Goal: Task Accomplishment & Management: Use online tool/utility

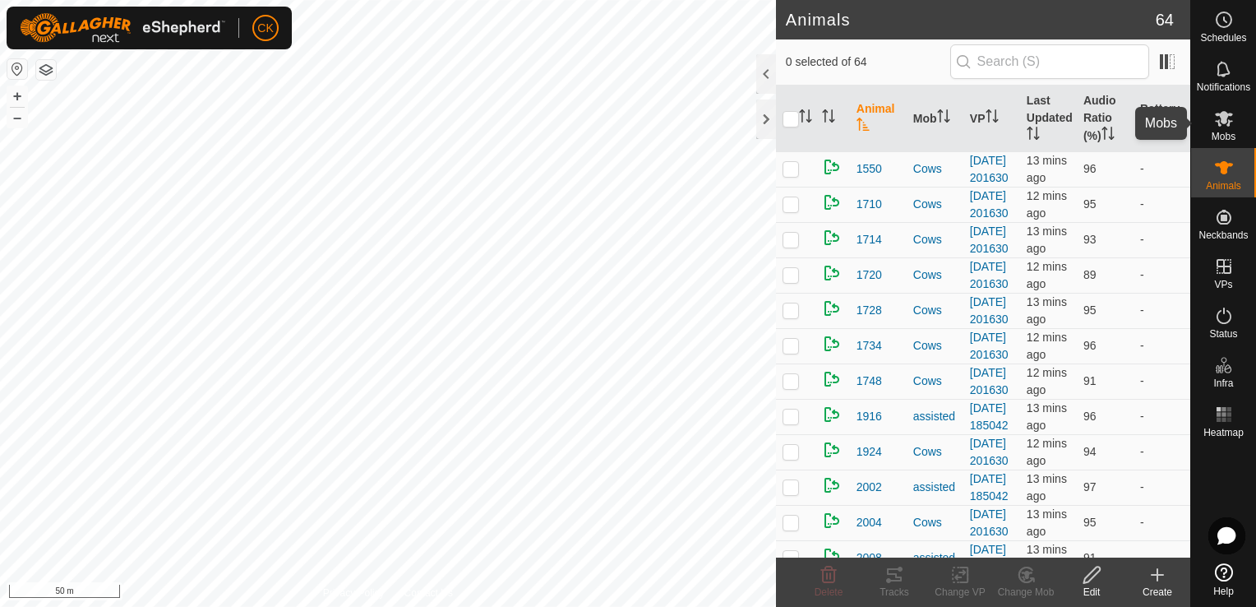
click at [1228, 123] on icon at bounding box center [1224, 119] width 18 height 16
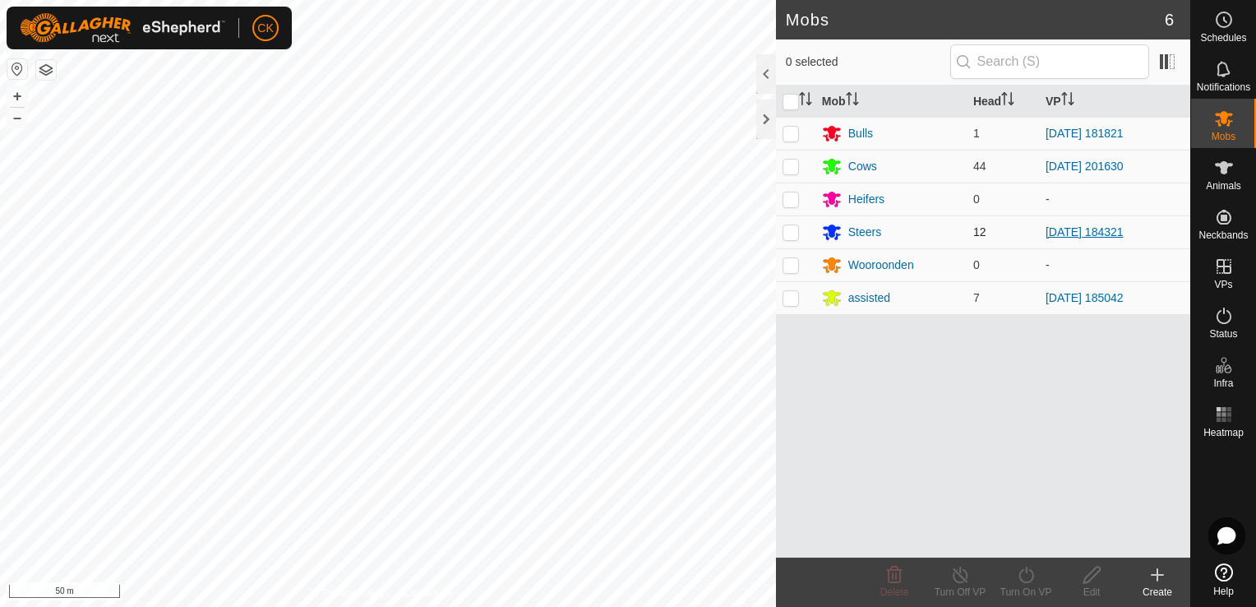
click at [1062, 229] on link "[DATE] 184321" at bounding box center [1085, 231] width 78 height 13
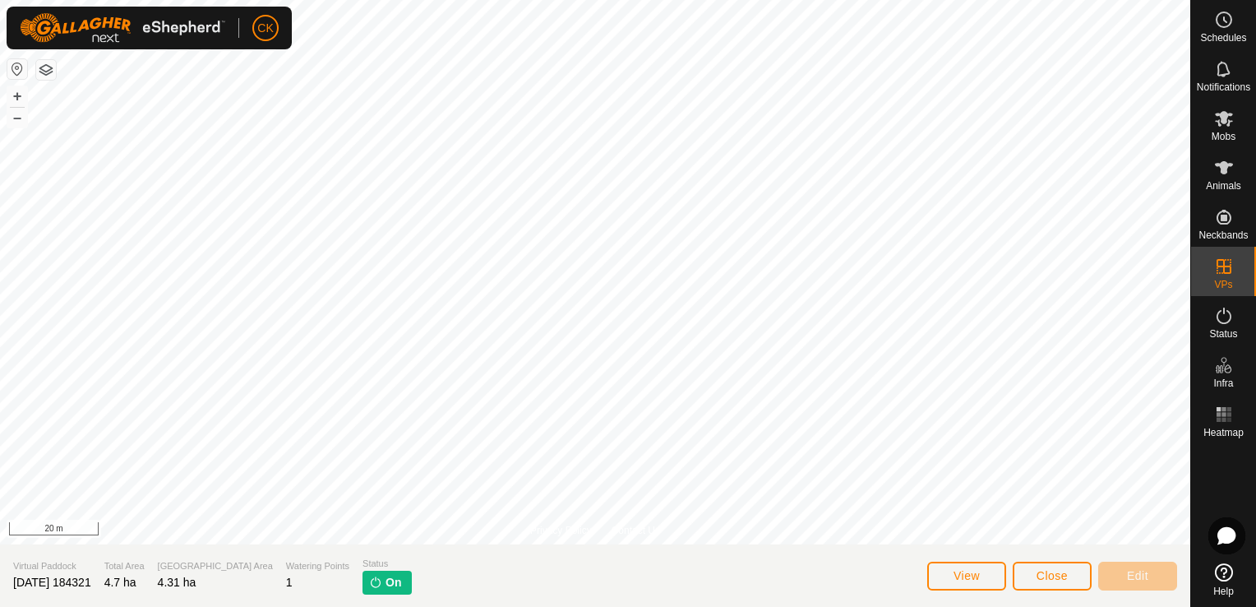
click at [49, 72] on button "button" at bounding box center [46, 70] width 20 height 20
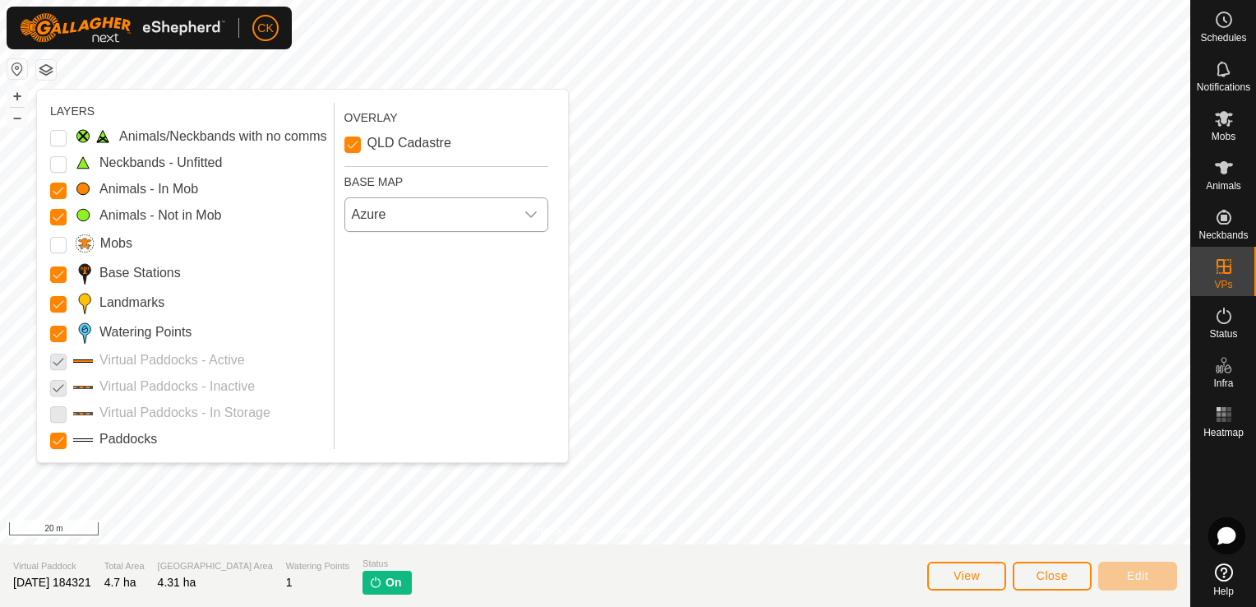
click at [515, 211] on span "Azure" at bounding box center [429, 214] width 169 height 33
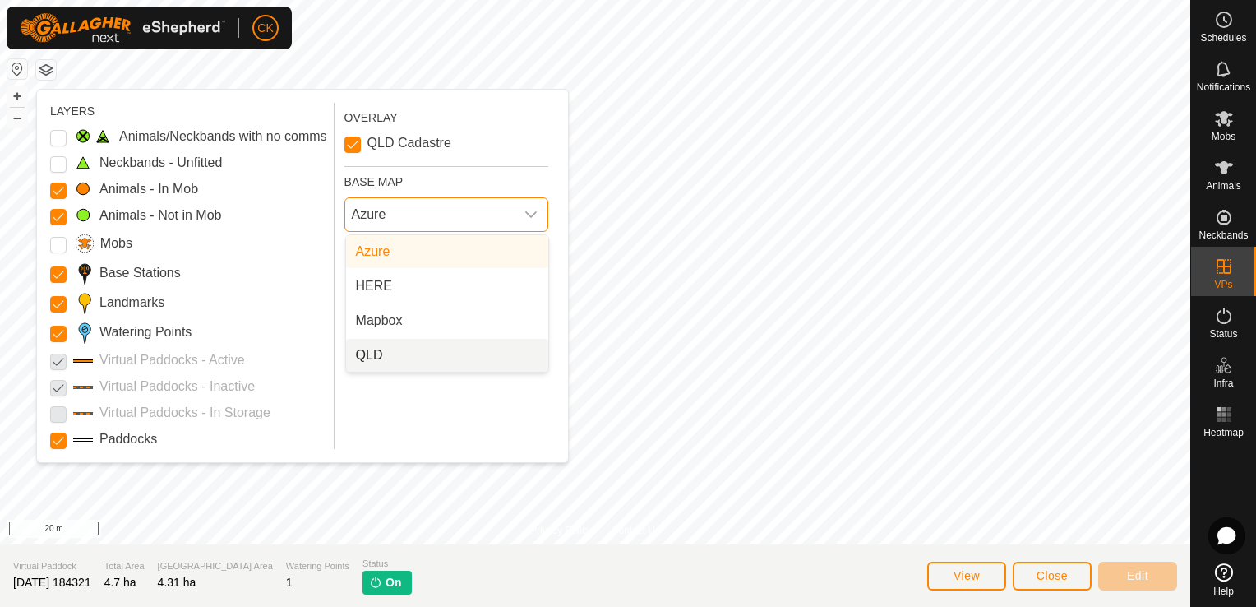
click at [463, 359] on li "QLD" at bounding box center [447, 355] width 202 height 33
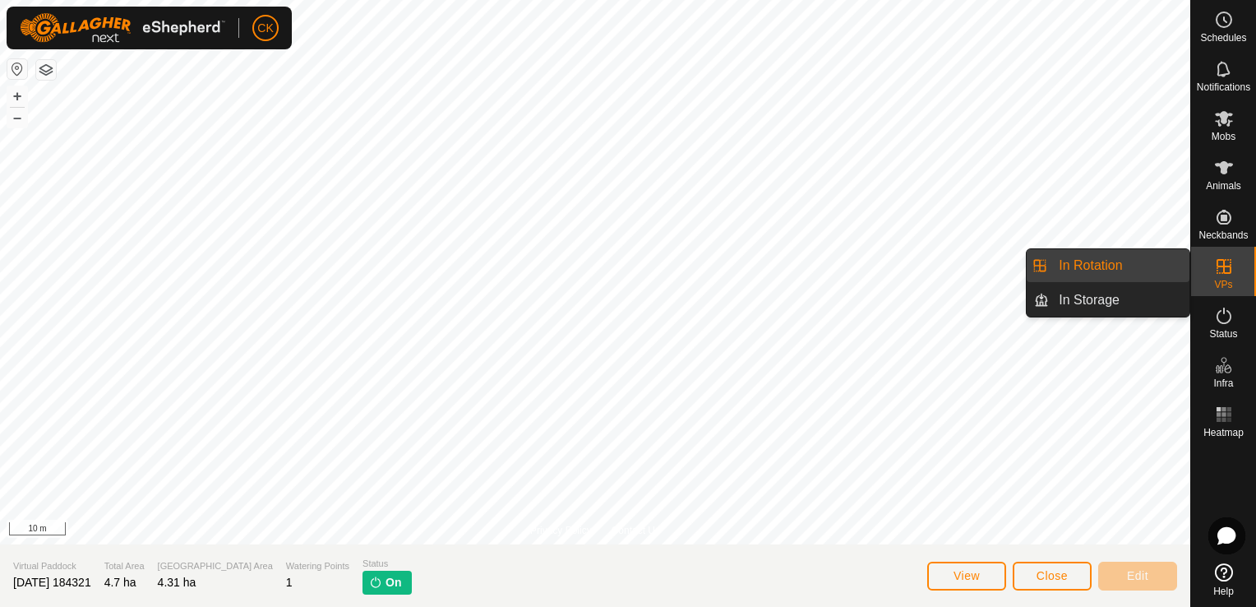
click at [1100, 266] on link "In Rotation" at bounding box center [1119, 265] width 141 height 33
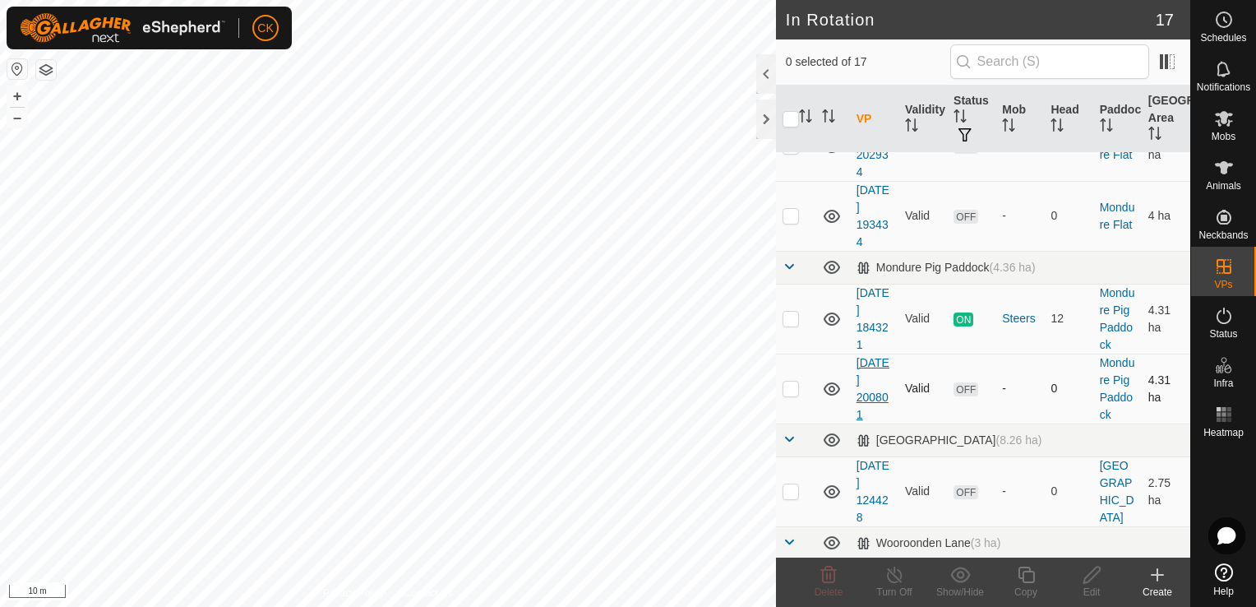
scroll to position [740, 0]
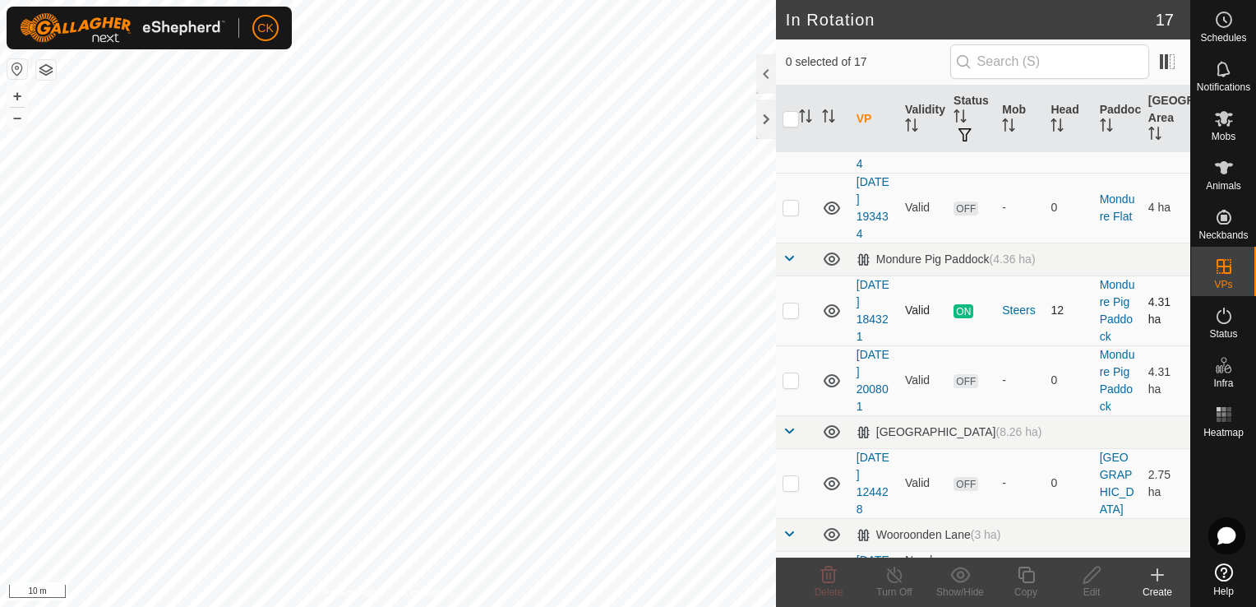
click at [791, 317] on p-checkbox at bounding box center [791, 309] width 16 height 13
checkbox input "true"
click at [1025, 571] on icon at bounding box center [1026, 575] width 21 height 20
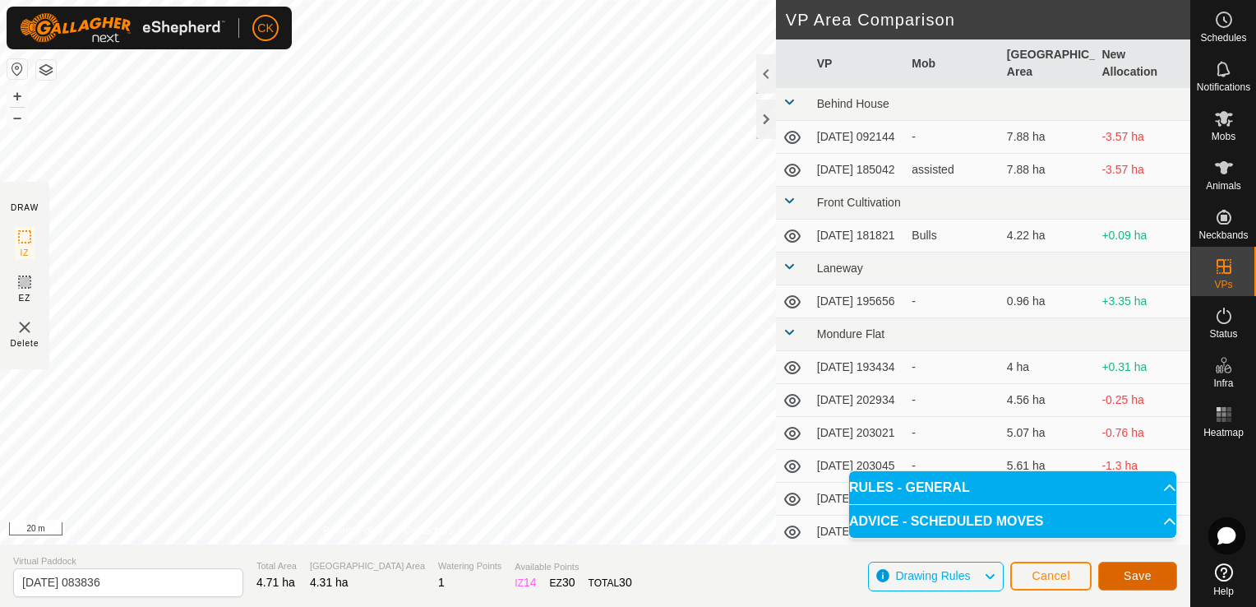
click at [1148, 577] on span "Save" at bounding box center [1138, 575] width 28 height 13
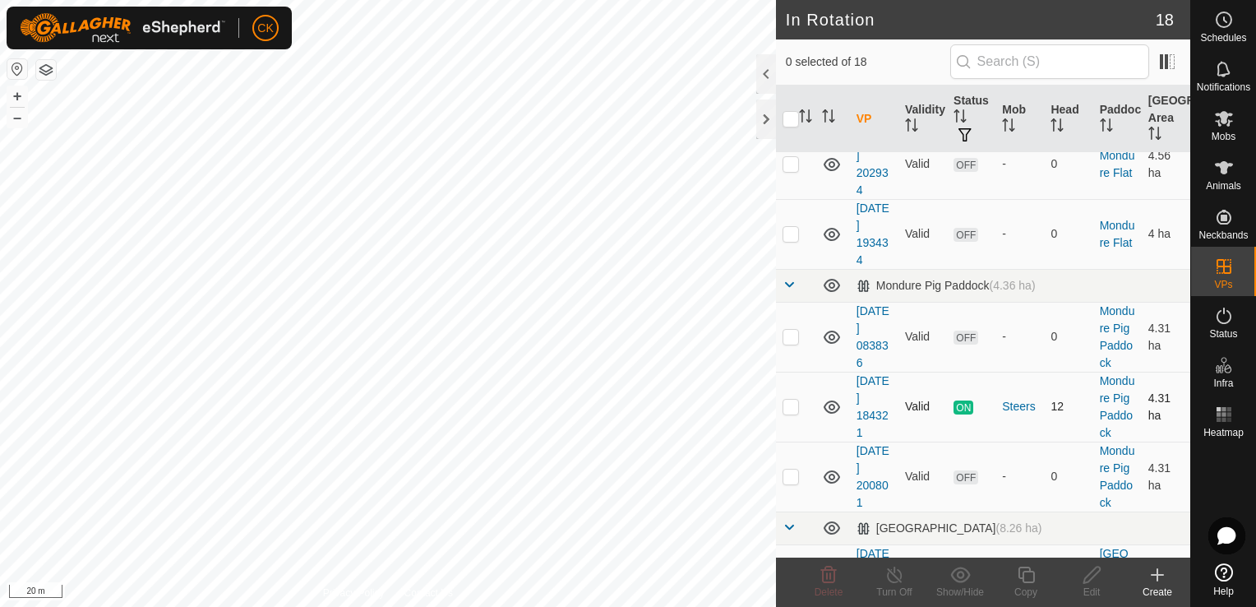
scroll to position [740, 0]
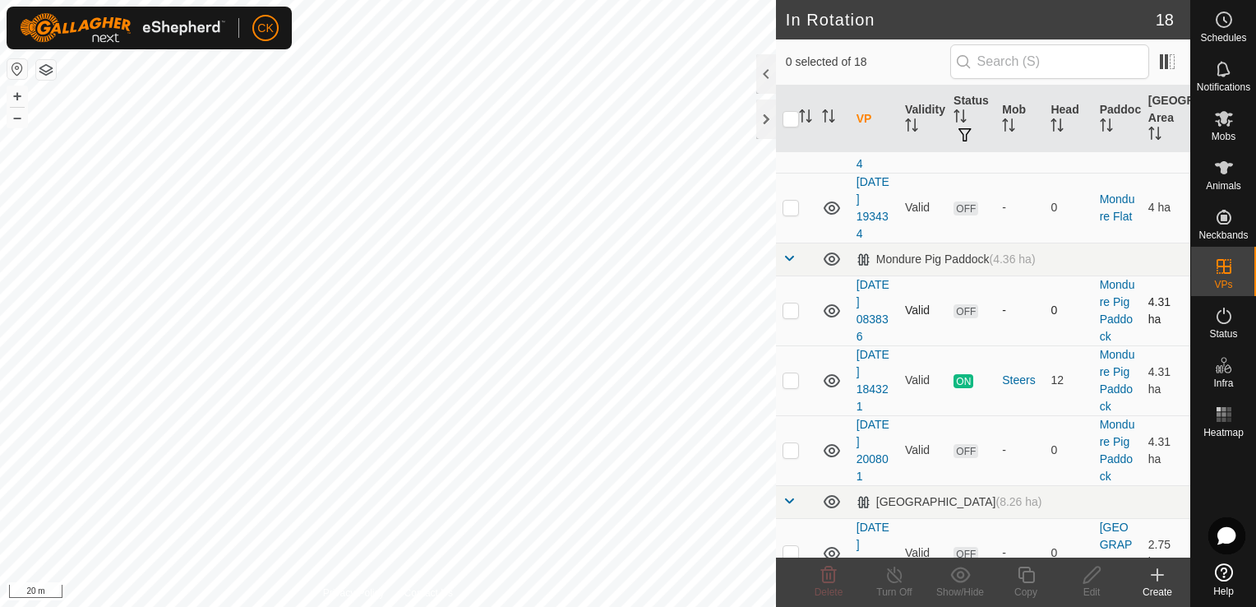
click at [790, 317] on p-checkbox at bounding box center [791, 309] width 16 height 13
click at [789, 317] on p-checkbox at bounding box center [791, 309] width 16 height 13
checkbox input "false"
click at [1220, 117] on icon at bounding box center [1224, 119] width 18 height 16
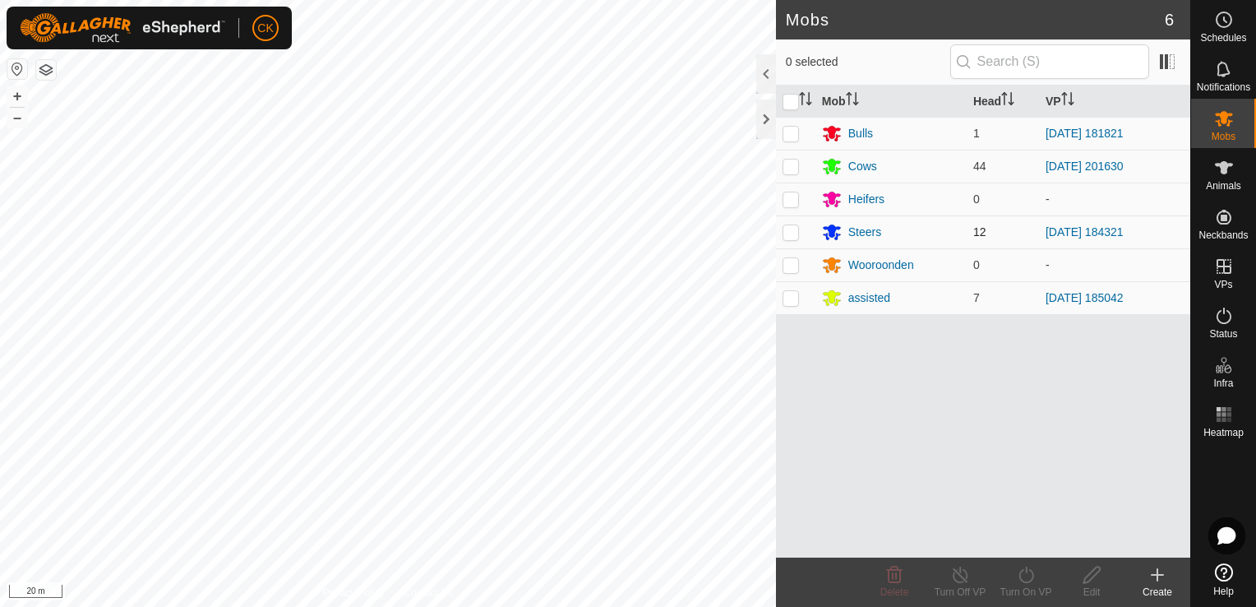
drag, startPoint x: 788, startPoint y: 234, endPoint x: 797, endPoint y: 234, distance: 9.1
click at [789, 234] on p-checkbox at bounding box center [791, 231] width 16 height 13
checkbox input "true"
click at [1025, 576] on icon at bounding box center [1026, 575] width 21 height 20
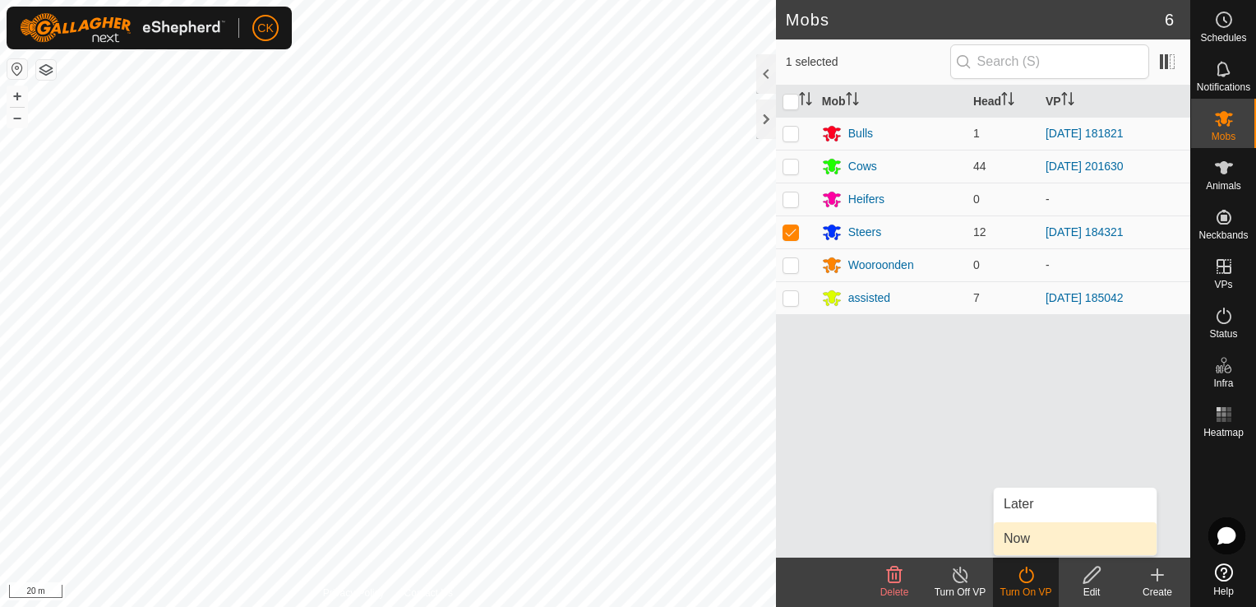
click at [1024, 537] on link "Now" at bounding box center [1075, 538] width 163 height 33
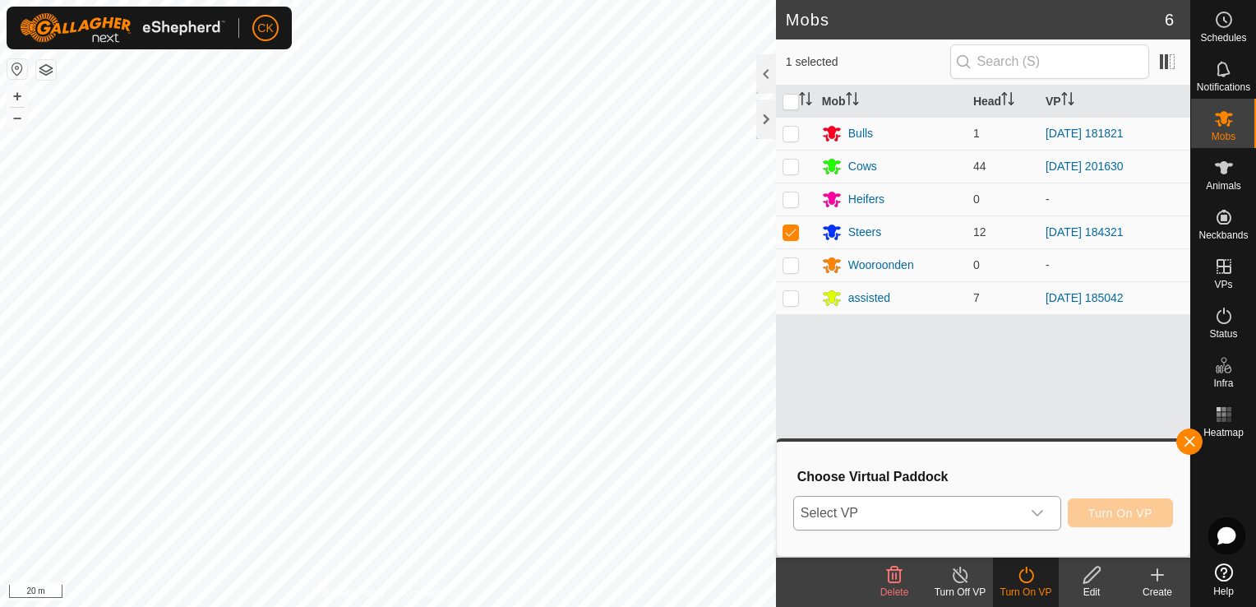
click at [1042, 510] on icon "dropdown trigger" at bounding box center [1037, 513] width 13 height 13
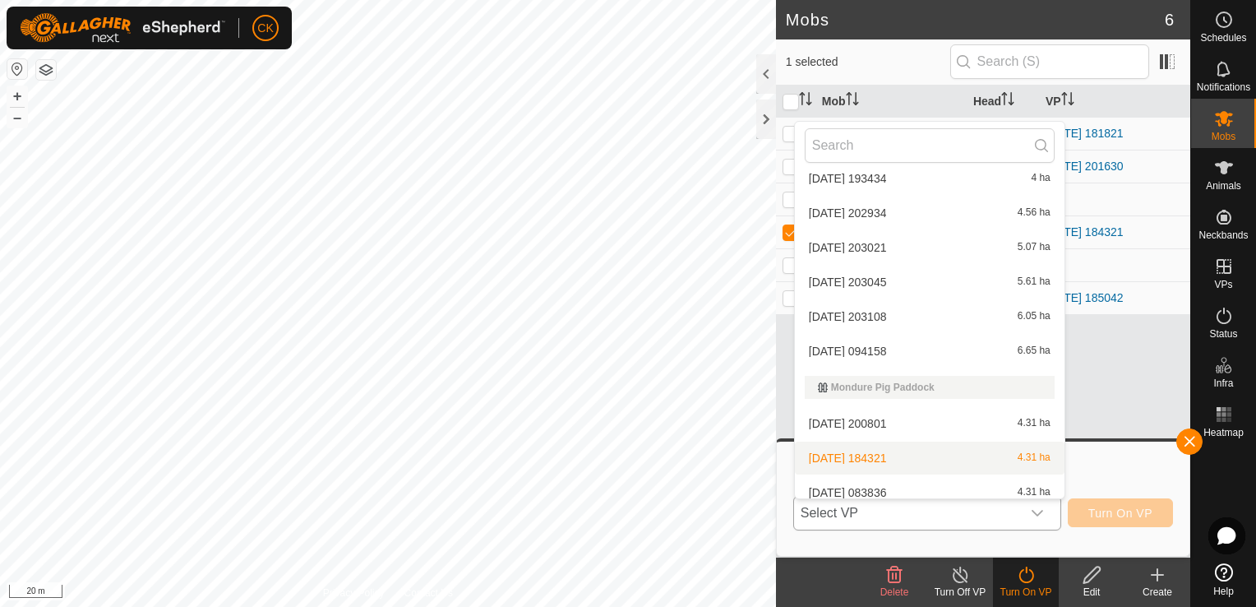
scroll to position [379, 0]
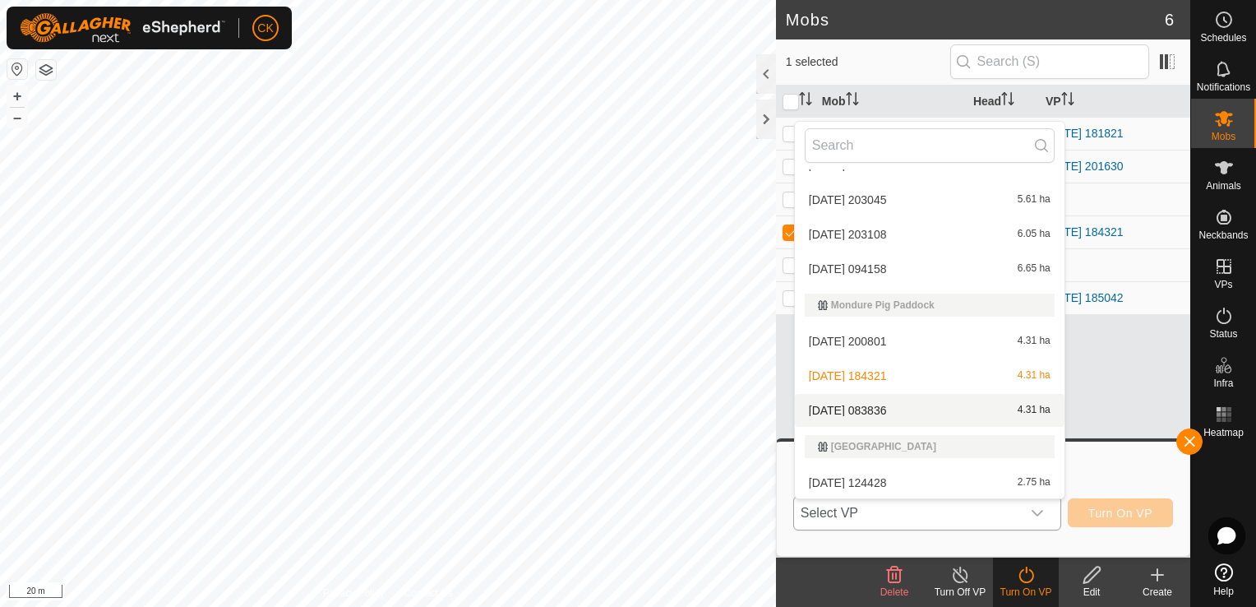
click at [891, 406] on li "[DATE] 083836 4.31 ha" at bounding box center [930, 410] width 270 height 33
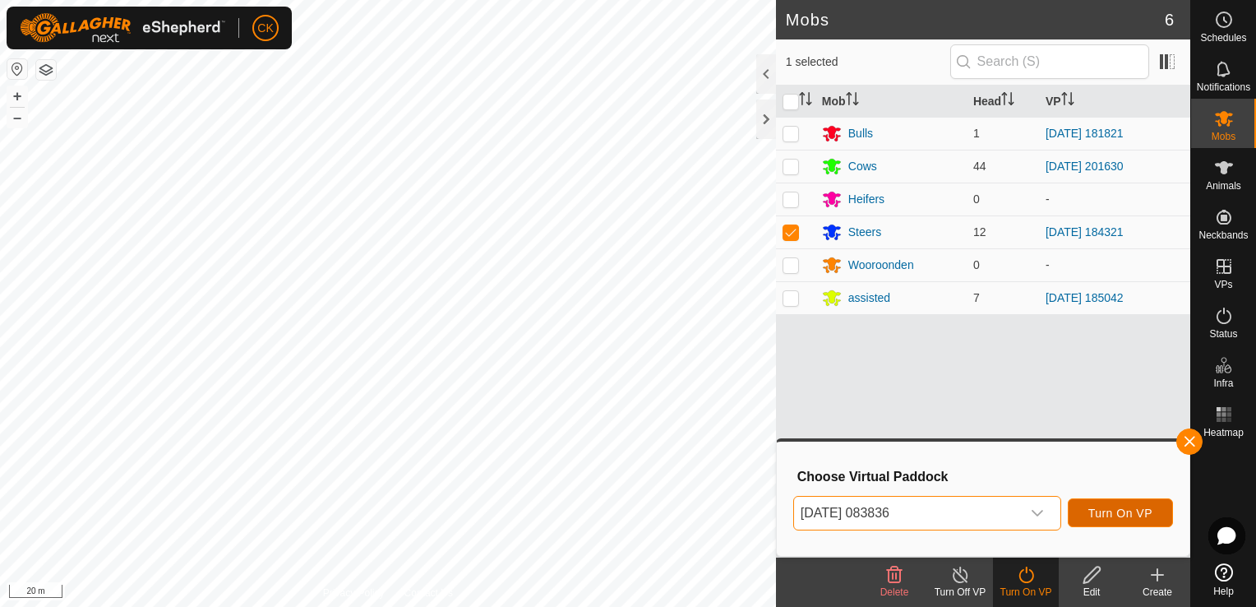
click at [1106, 515] on span "Turn On VP" at bounding box center [1121, 513] width 64 height 13
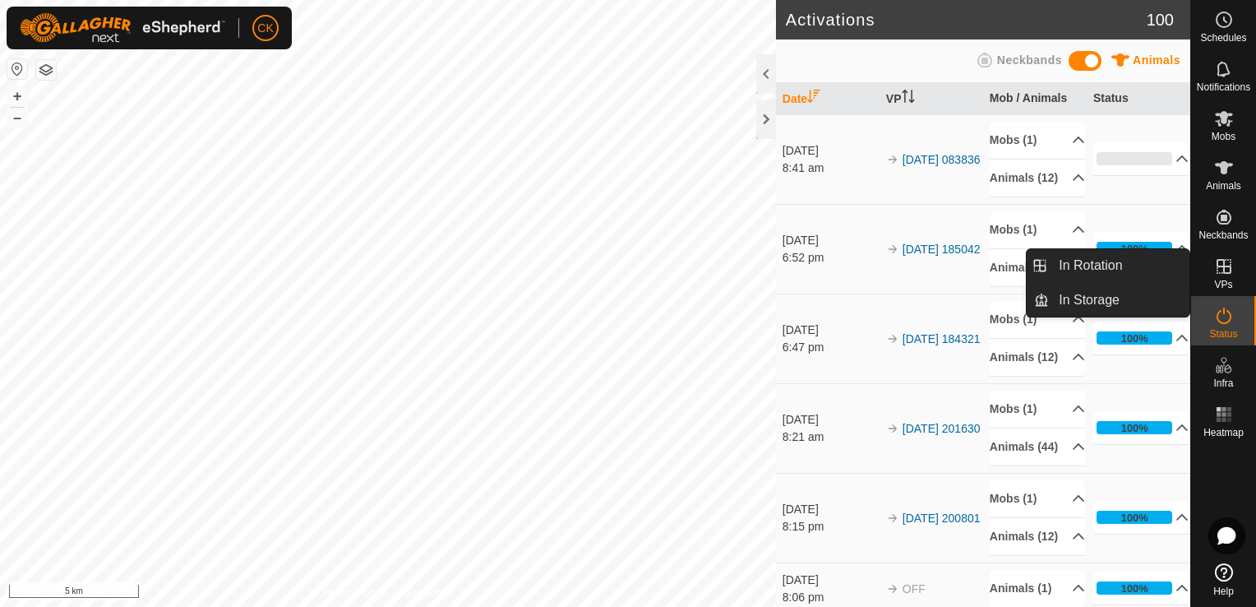
click at [1225, 268] on icon at bounding box center [1224, 267] width 20 height 20
click at [1150, 265] on link "In Rotation" at bounding box center [1119, 265] width 141 height 33
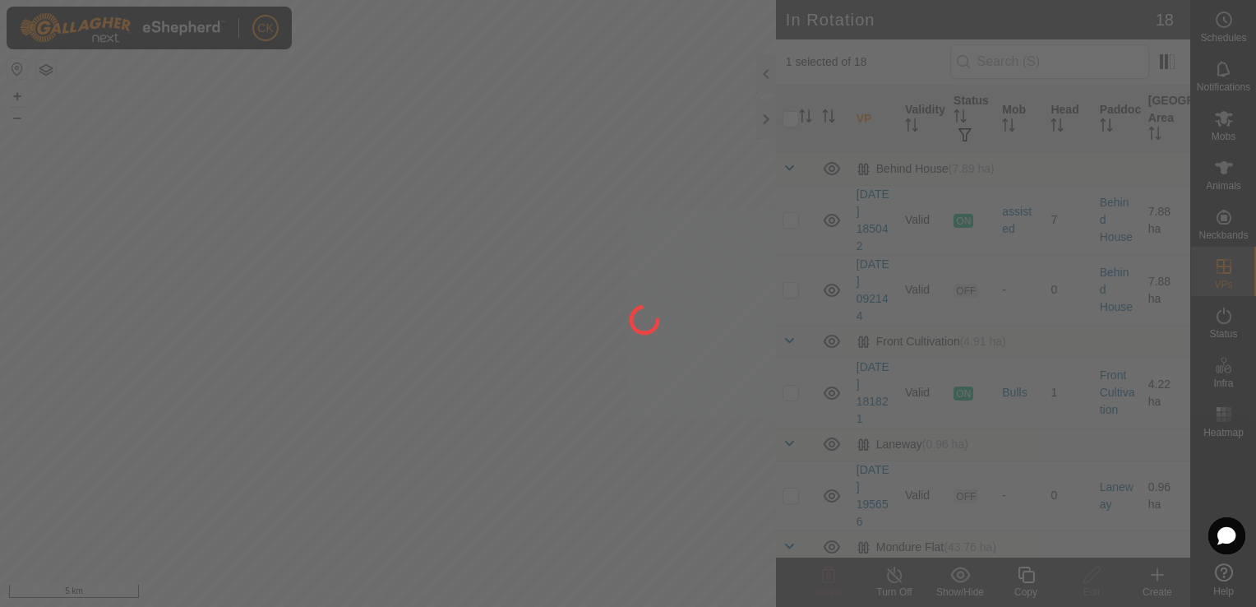
click at [791, 113] on div at bounding box center [628, 303] width 1256 height 607
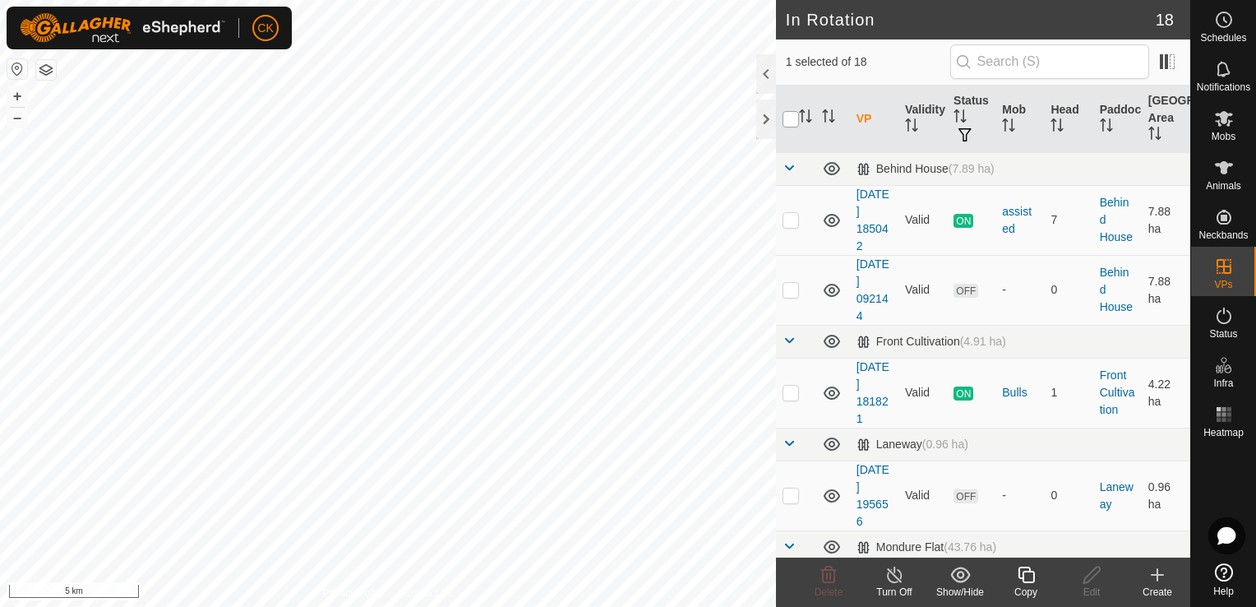
click at [793, 115] on input "checkbox" at bounding box center [791, 119] width 16 height 16
checkbox input "true"
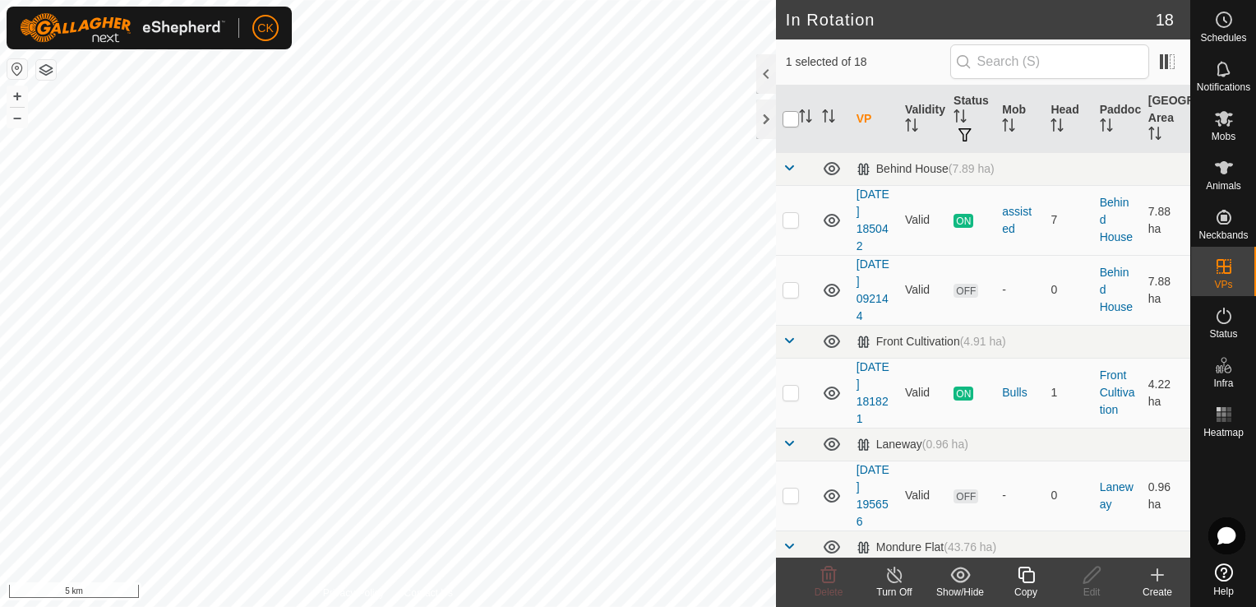
checkbox input "true"
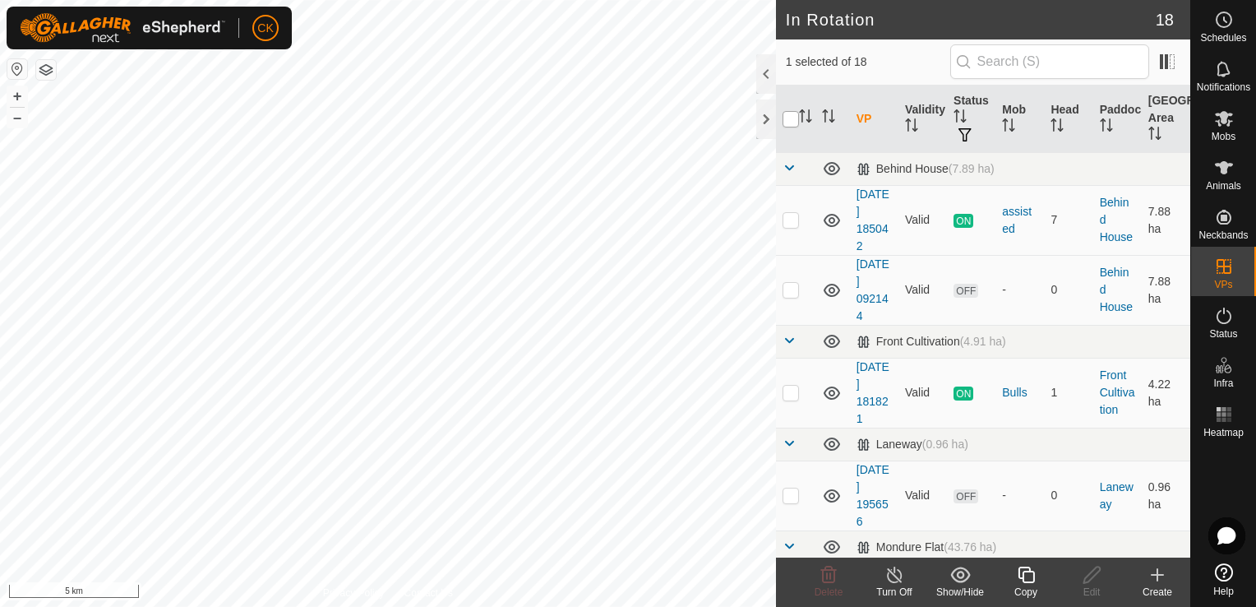
checkbox input "true"
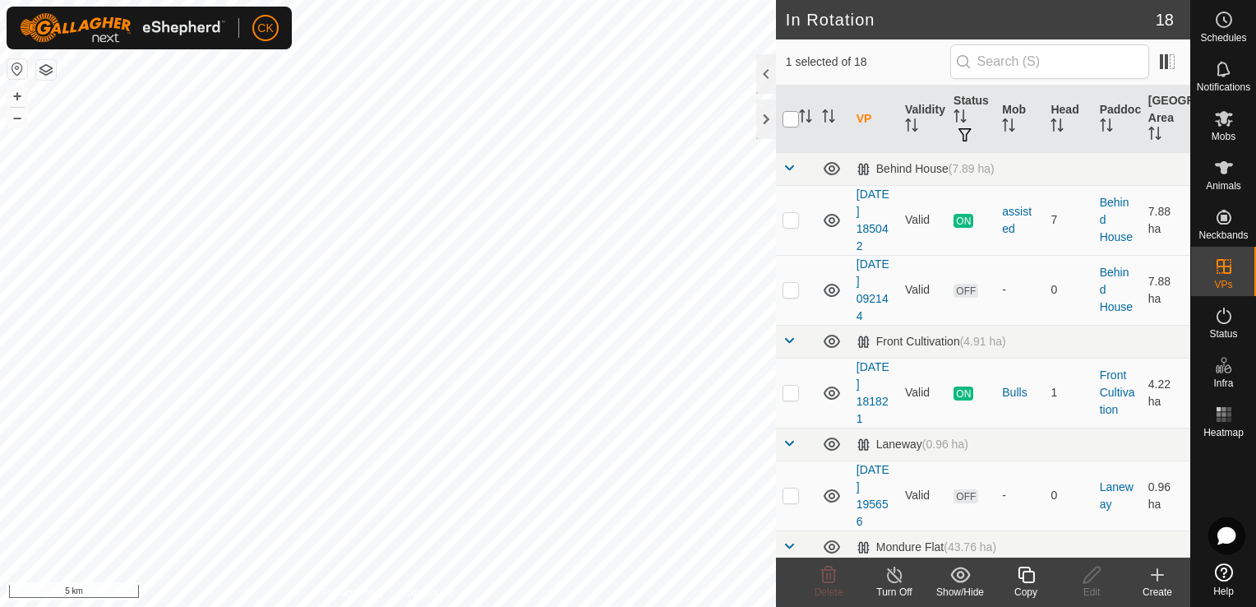
checkbox input "true"
click at [793, 115] on input "checkbox" at bounding box center [791, 119] width 16 height 16
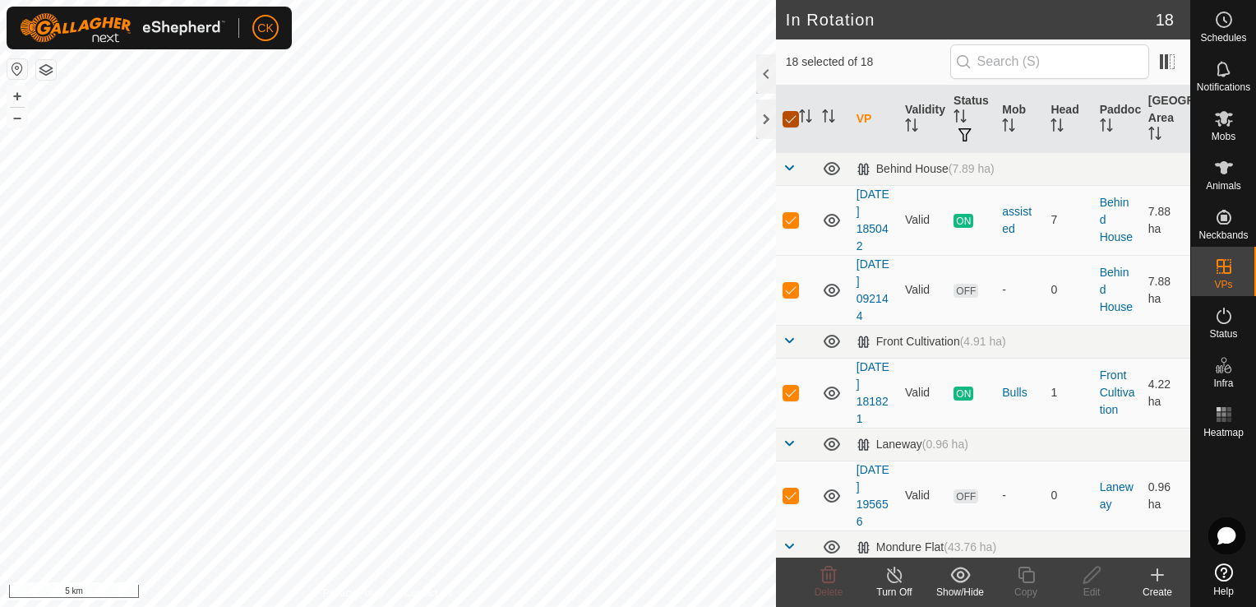
checkbox input "false"
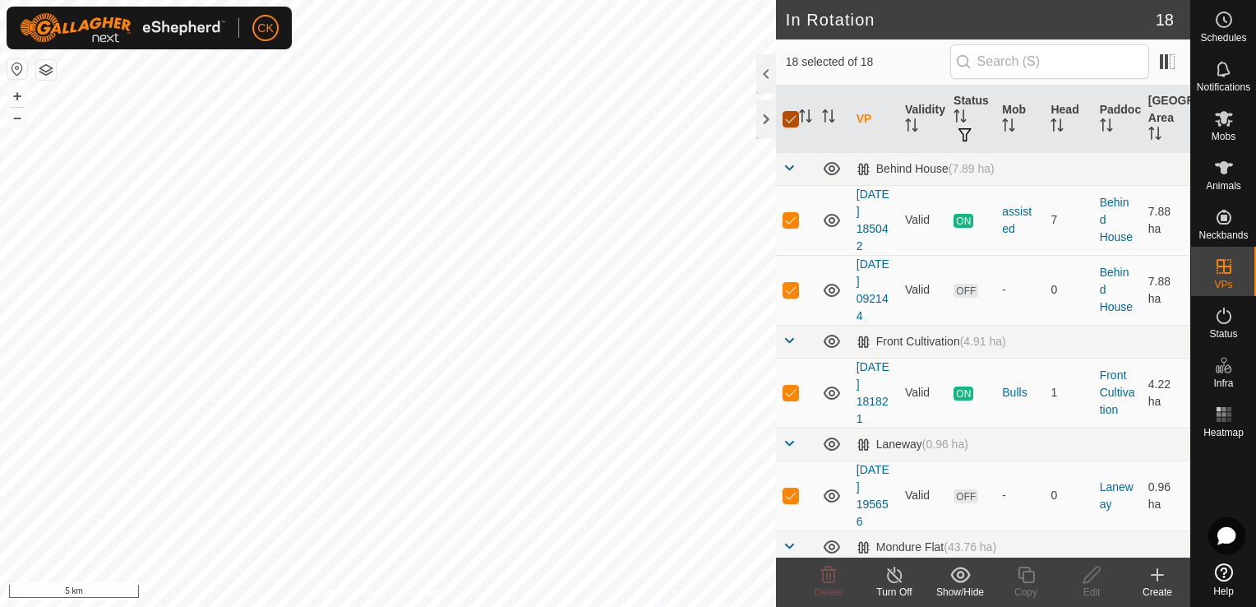
checkbox input "false"
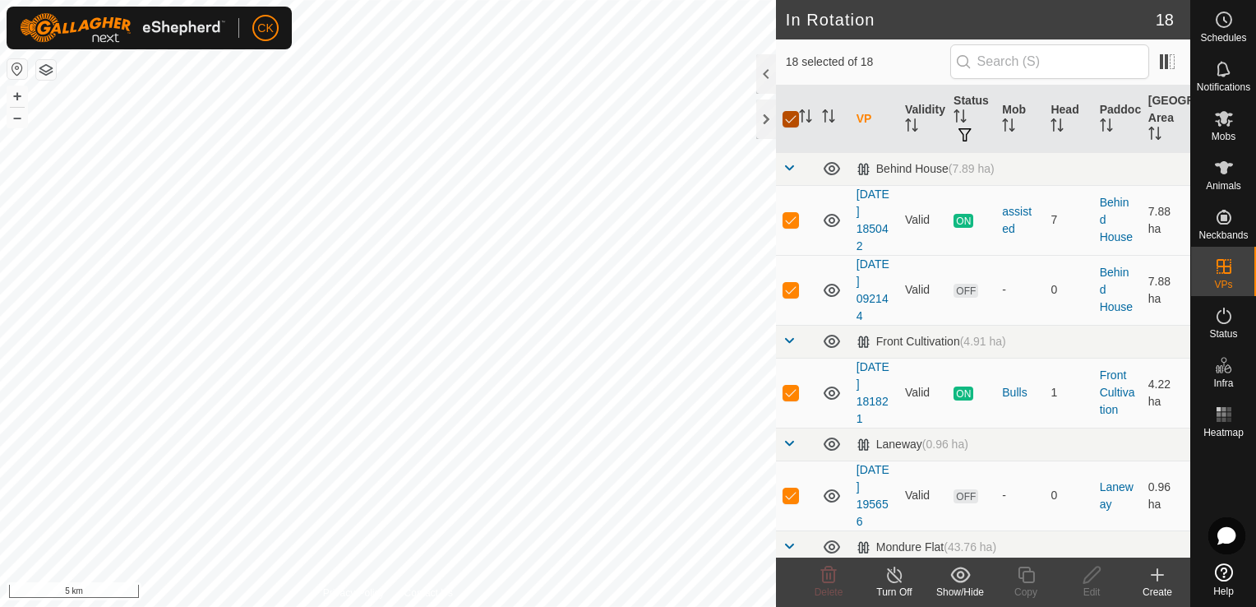
checkbox input "false"
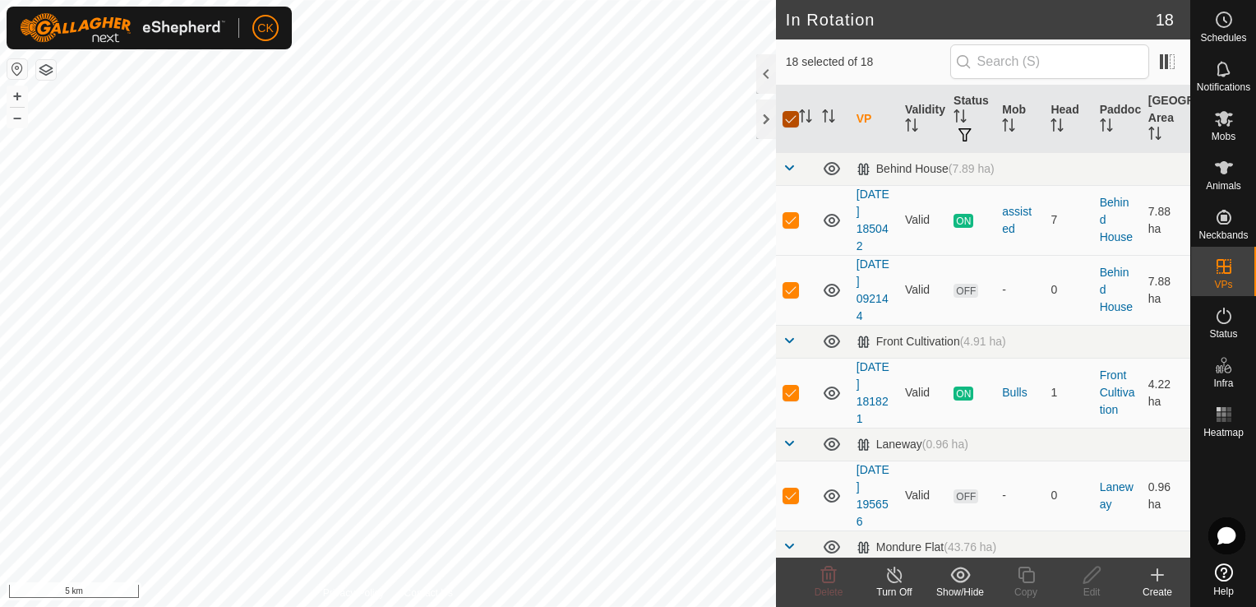
checkbox input "false"
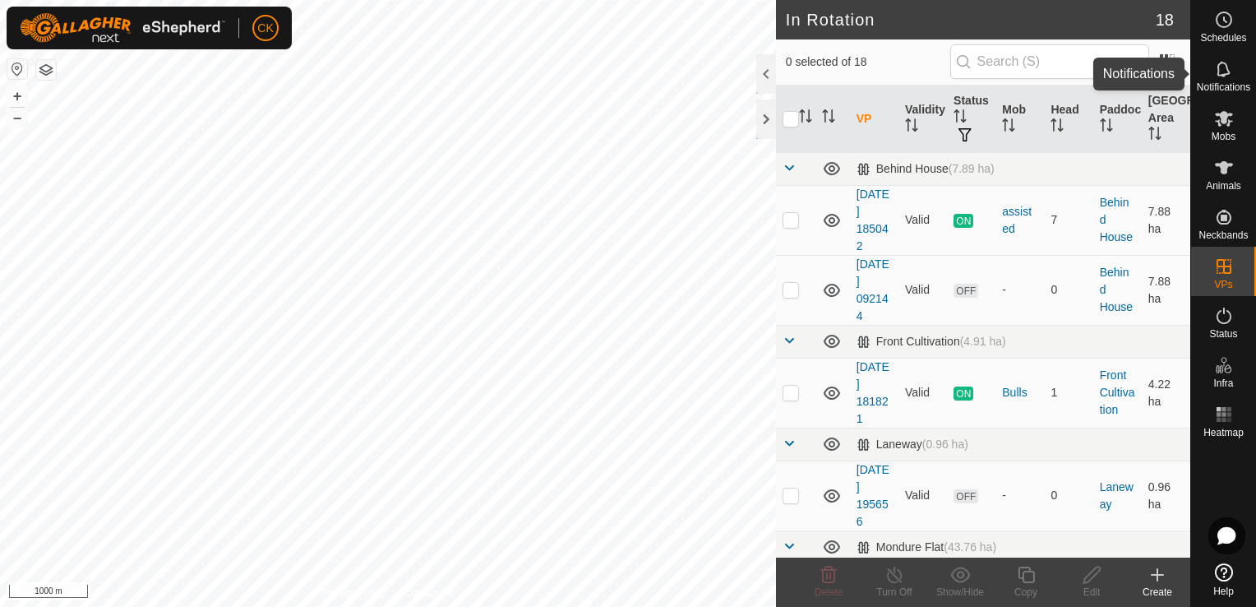
click at [1219, 70] on icon at bounding box center [1224, 69] width 20 height 20
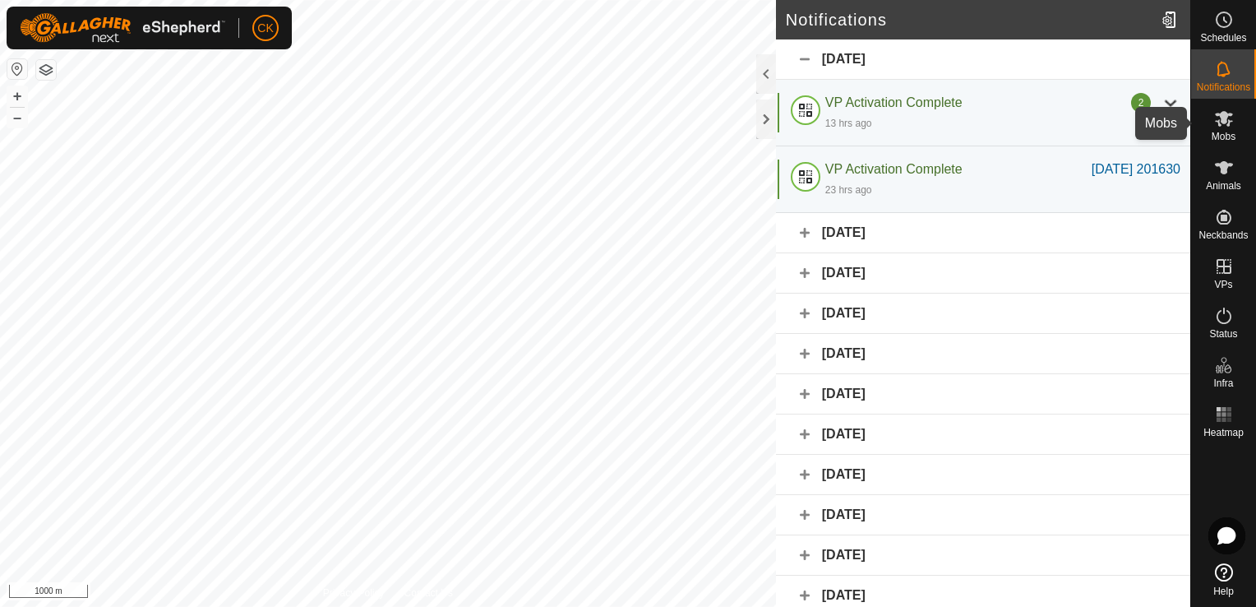
click at [1224, 116] on icon at bounding box center [1224, 119] width 18 height 16
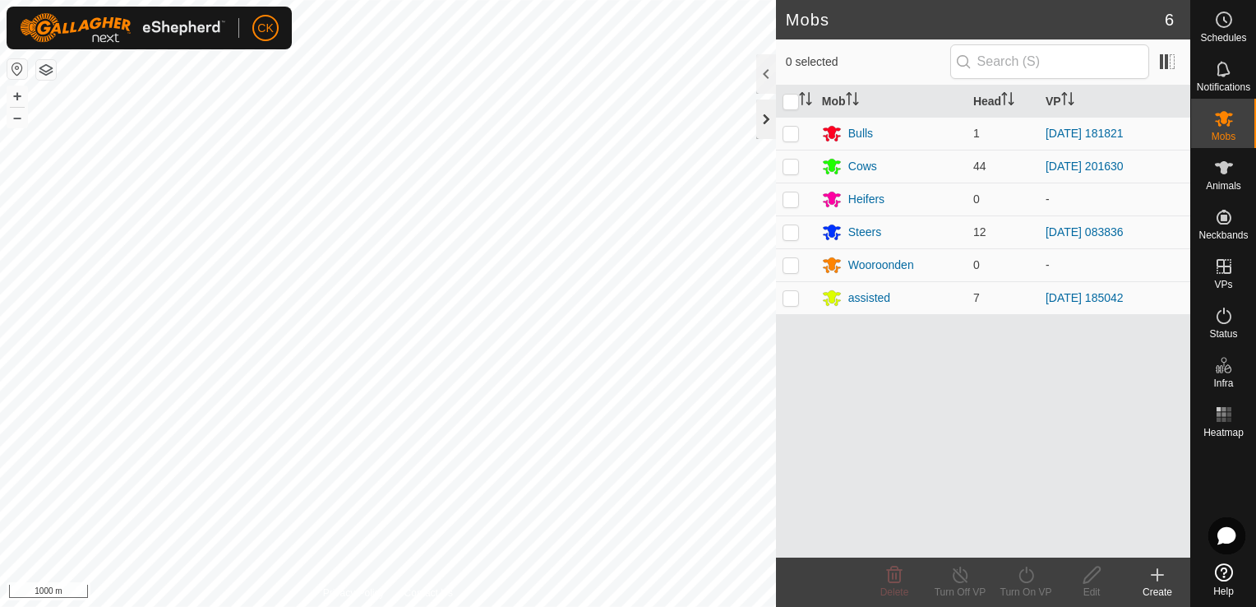
click at [767, 117] on div at bounding box center [766, 118] width 20 height 39
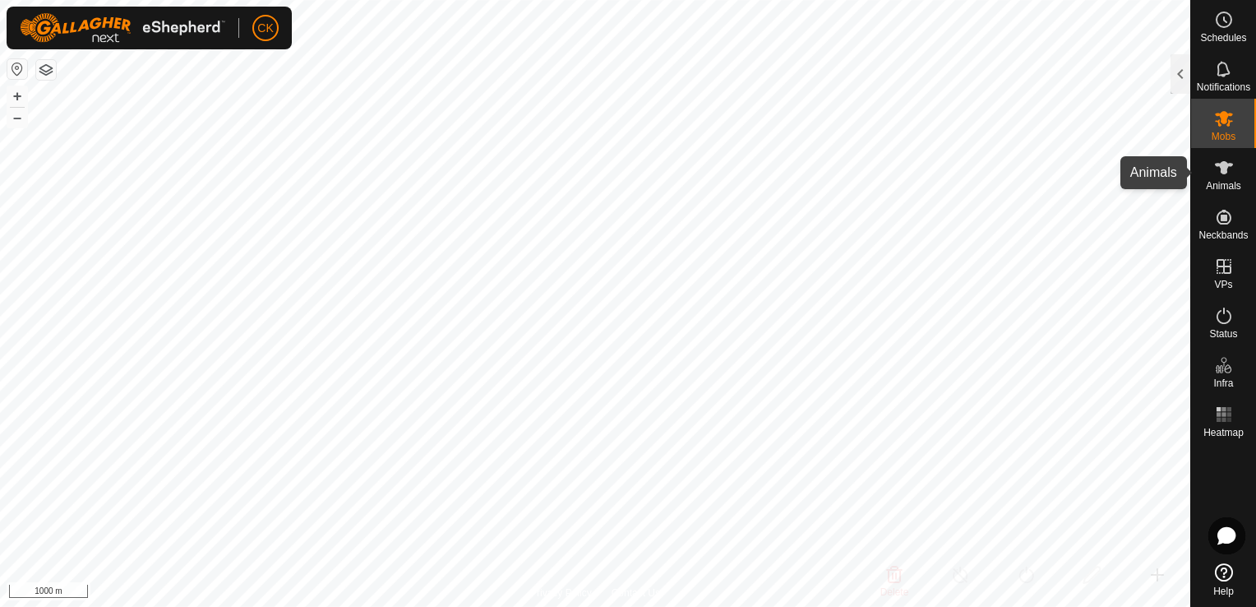
click at [1219, 164] on icon at bounding box center [1224, 167] width 18 height 13
click at [1181, 74] on div at bounding box center [1181, 73] width 20 height 39
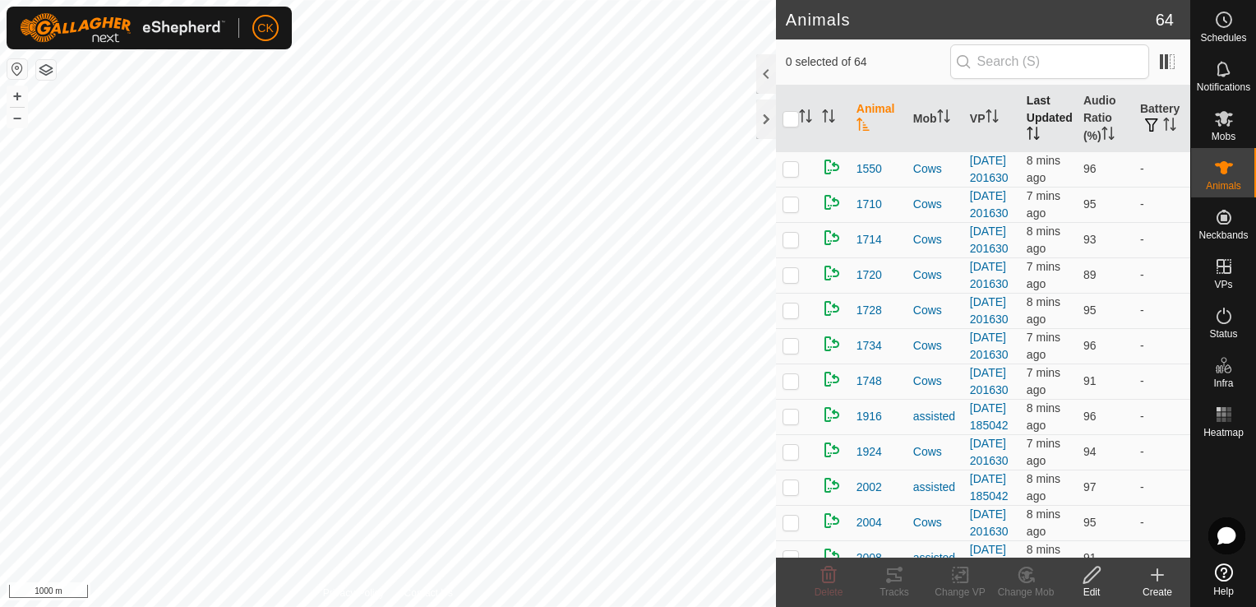
click at [1036, 107] on th "Last Updated" at bounding box center [1048, 119] width 57 height 67
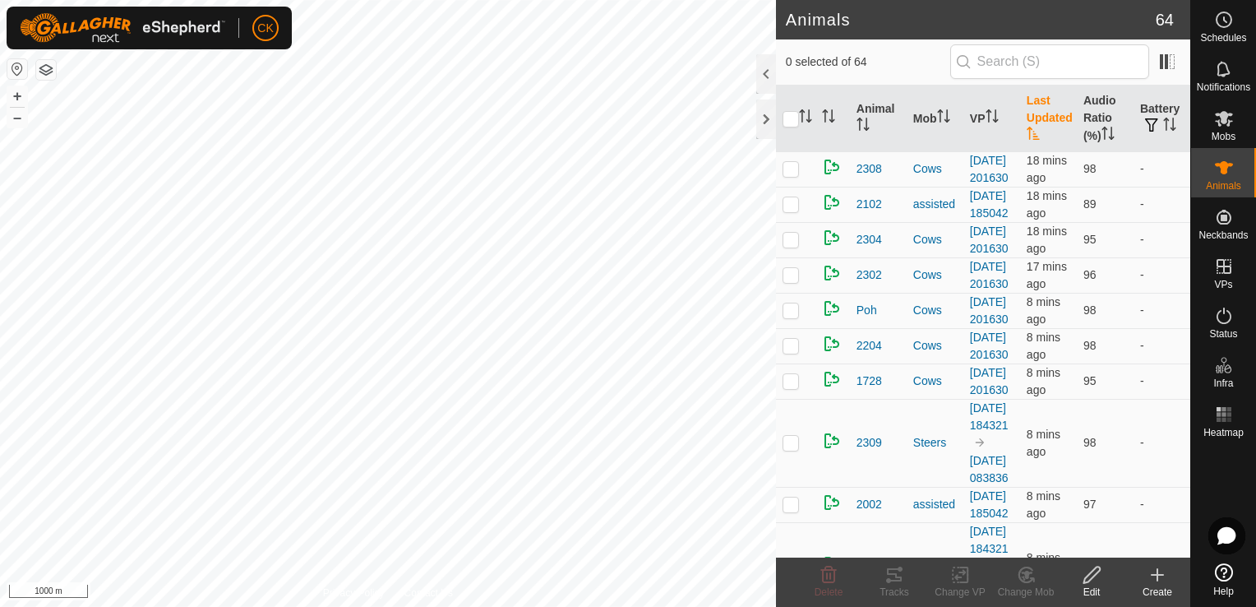
click at [1036, 107] on th "Last Updated" at bounding box center [1048, 119] width 57 height 67
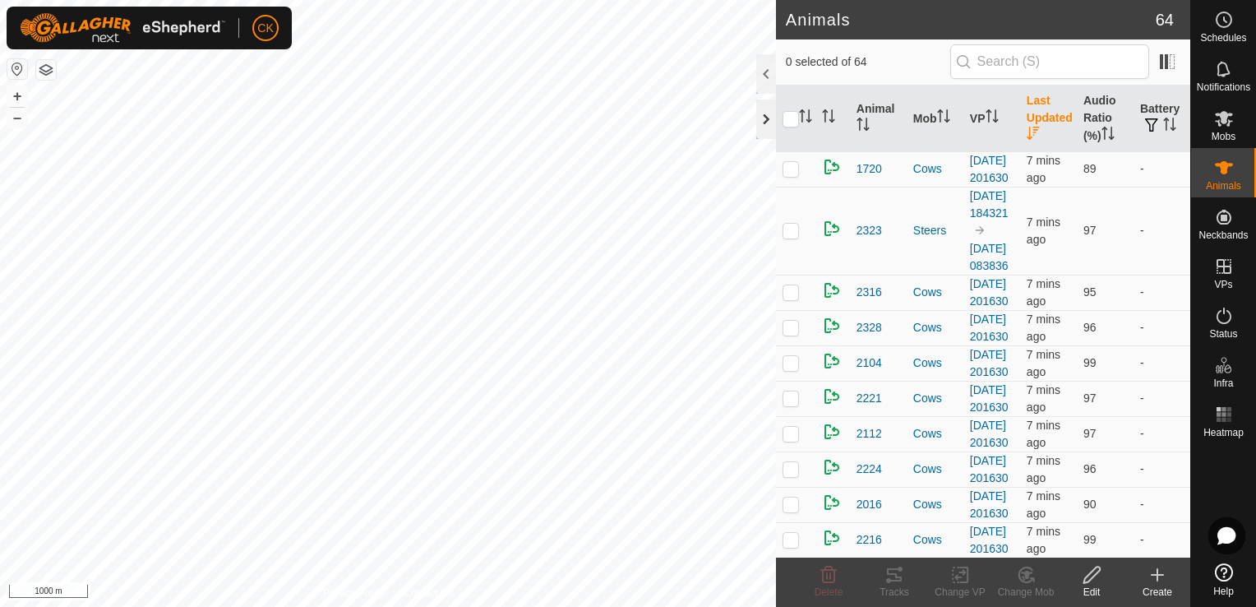
click at [761, 117] on div at bounding box center [766, 118] width 20 height 39
